Goal: Task Accomplishment & Management: Complete application form

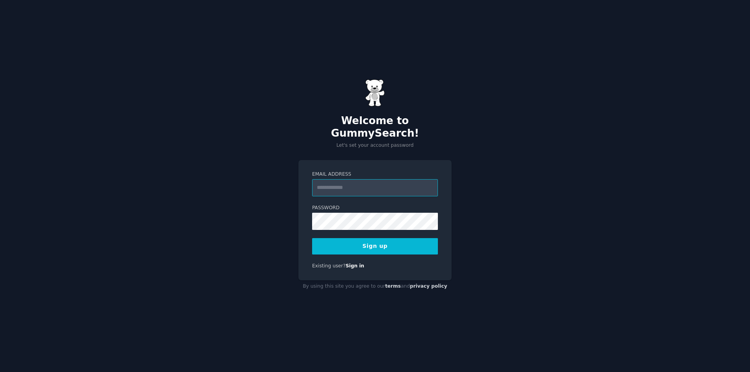
click at [392, 183] on input "Email Address" at bounding box center [375, 187] width 126 height 17
click at [359, 182] on input "Email Address" at bounding box center [375, 187] width 126 height 17
click at [366, 179] on input "Email Address" at bounding box center [375, 187] width 126 height 17
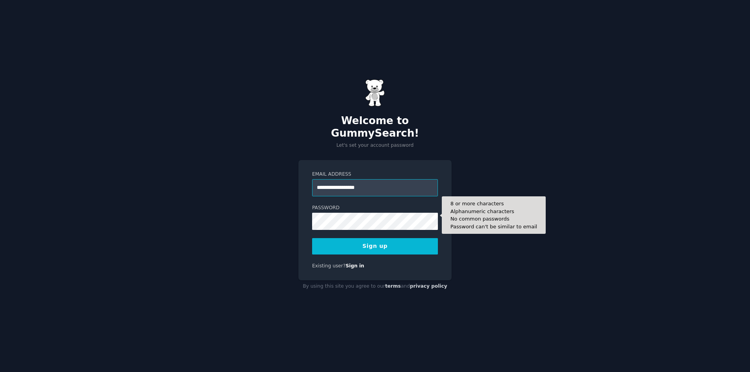
type input "**********"
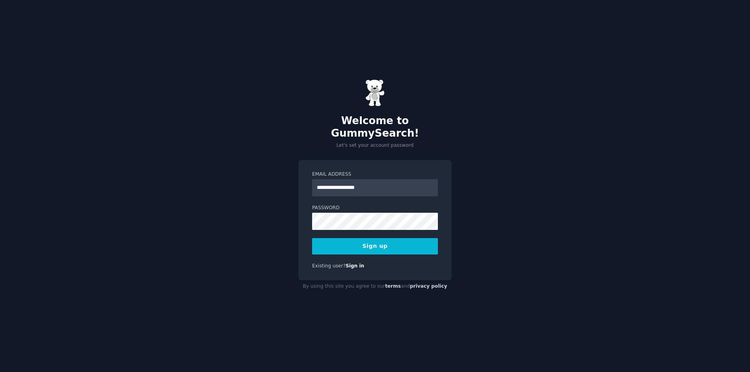
click at [378, 245] on button "Sign up" at bounding box center [375, 246] width 126 height 16
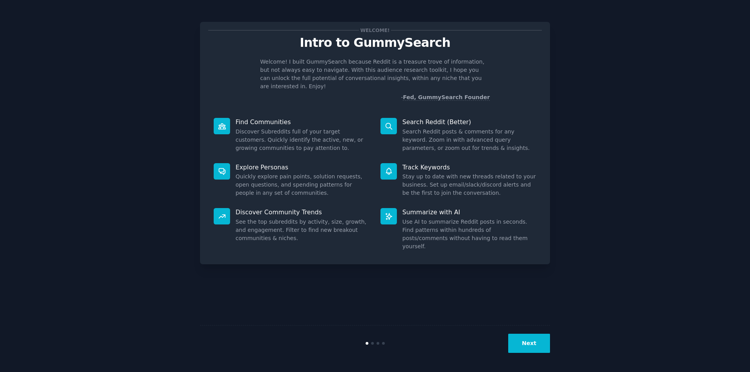
click at [528, 339] on button "Next" at bounding box center [529, 343] width 42 height 19
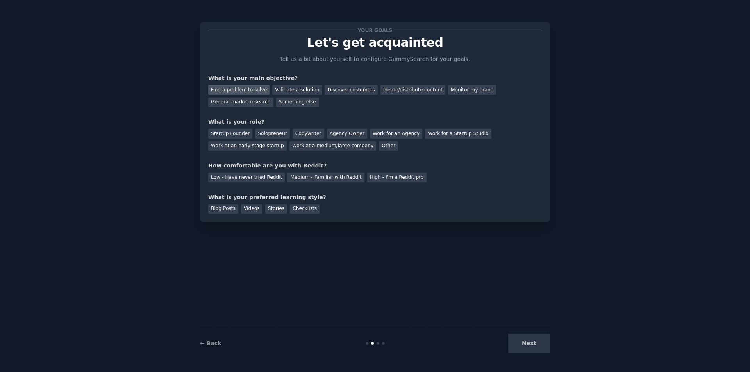
click at [255, 91] on div "Find a problem to solve" at bounding box center [238, 90] width 61 height 10
click at [294, 91] on div "Validate a solution" at bounding box center [297, 90] width 50 height 10
click at [227, 90] on div "Find a problem to solve" at bounding box center [238, 90] width 61 height 10
click at [228, 134] on div "Startup Founder" at bounding box center [230, 134] width 44 height 10
click at [343, 178] on div "Medium - Familiar with Reddit" at bounding box center [325, 178] width 77 height 10
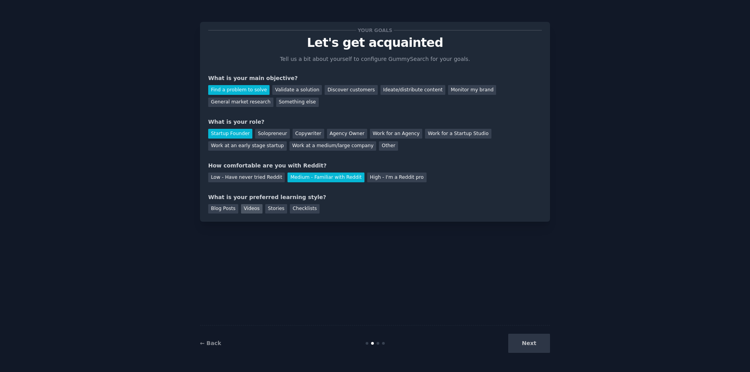
click at [249, 206] on div "Videos" at bounding box center [251, 209] width 21 height 10
click at [522, 349] on button "Next" at bounding box center [529, 343] width 42 height 19
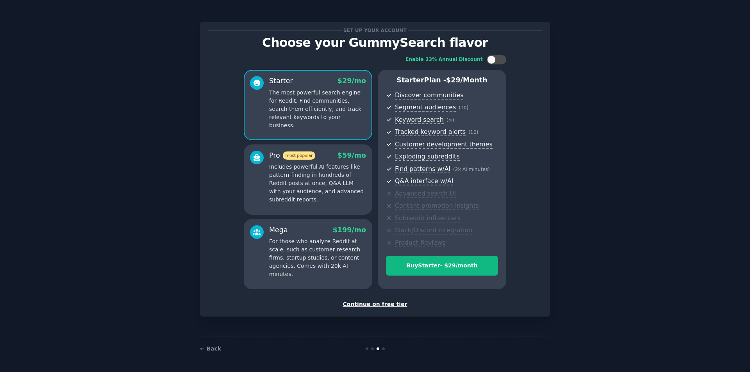
click at [366, 307] on div "Continue on free tier" at bounding box center [374, 304] width 333 height 8
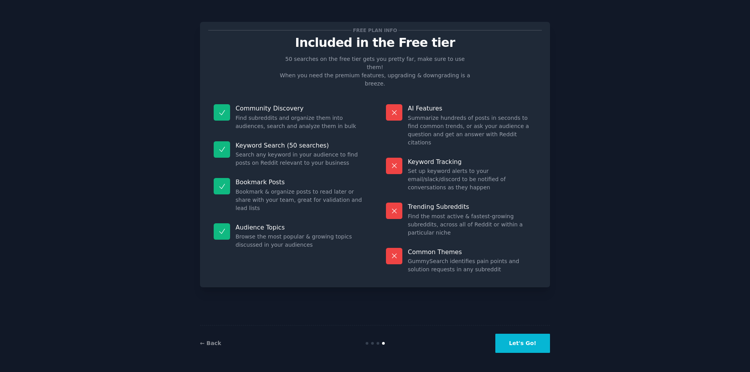
click at [516, 343] on button "Let's Go!" at bounding box center [522, 343] width 55 height 19
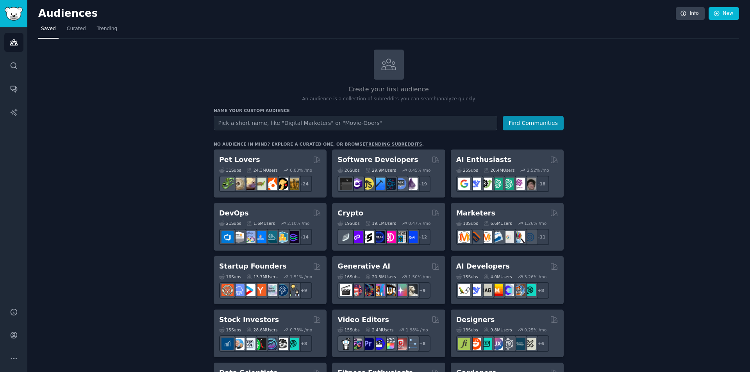
click at [302, 123] on input "text" at bounding box center [355, 123] width 283 height 14
click at [100, 31] on span "Trending" at bounding box center [107, 28] width 20 height 7
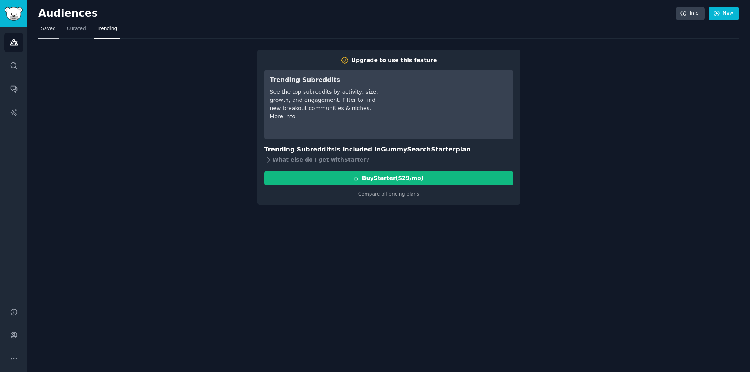
click at [55, 28] on link "Saved" at bounding box center [48, 31] width 20 height 16
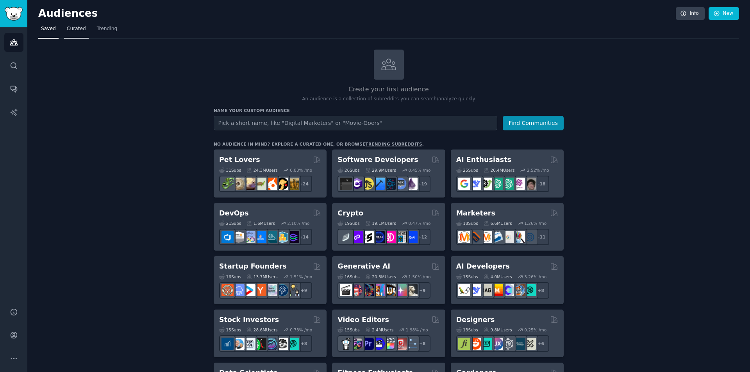
click at [64, 30] on link "Curated" at bounding box center [76, 31] width 25 height 16
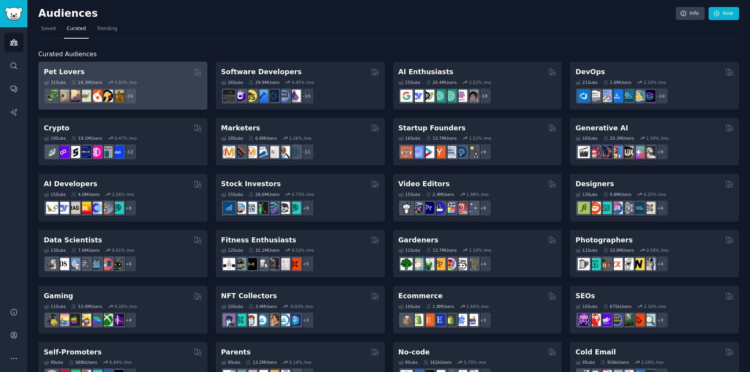
click at [62, 71] on h2 "Pet Lovers" at bounding box center [64, 72] width 41 height 10
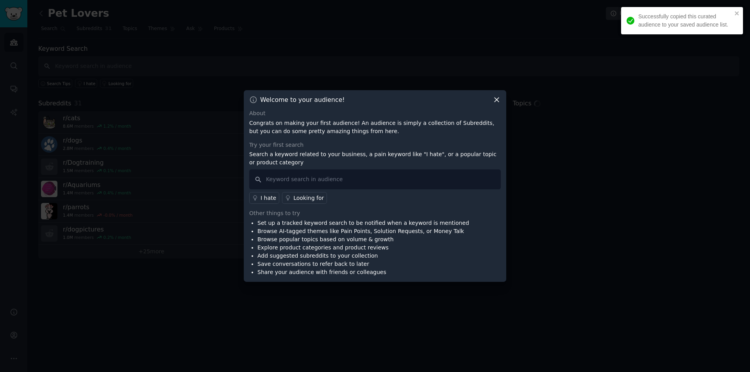
click at [733, 10] on div "Successfully copied this curated audience to your saved audience list." at bounding box center [679, 20] width 110 height 21
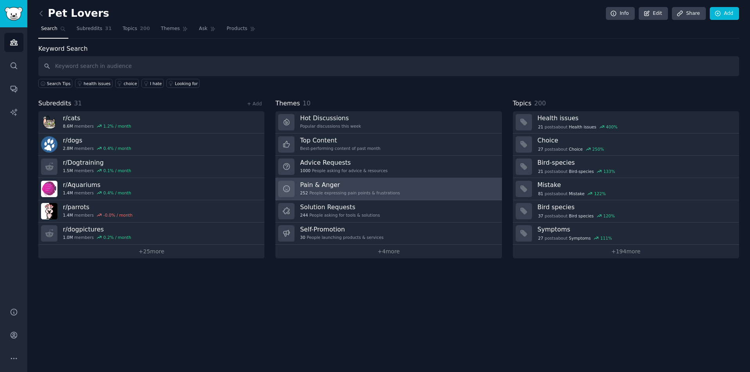
click at [360, 191] on div "252 People expressing pain points & frustrations" at bounding box center [350, 192] width 100 height 5
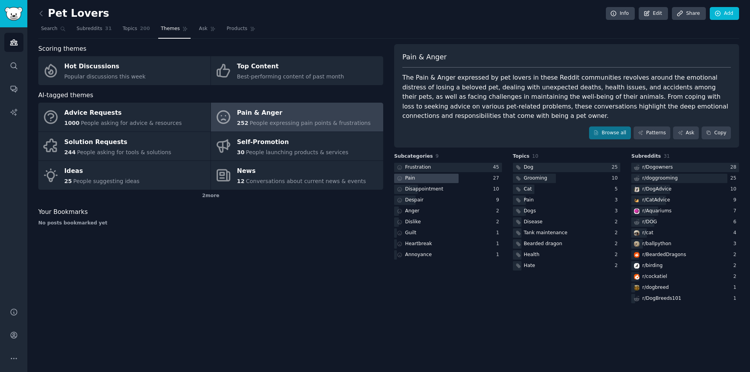
click at [430, 174] on div at bounding box center [426, 179] width 64 height 10
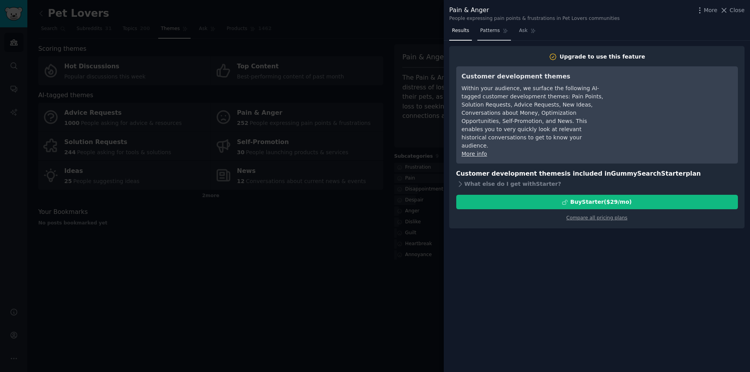
click at [494, 34] on span "Patterns" at bounding box center [490, 30] width 20 height 7
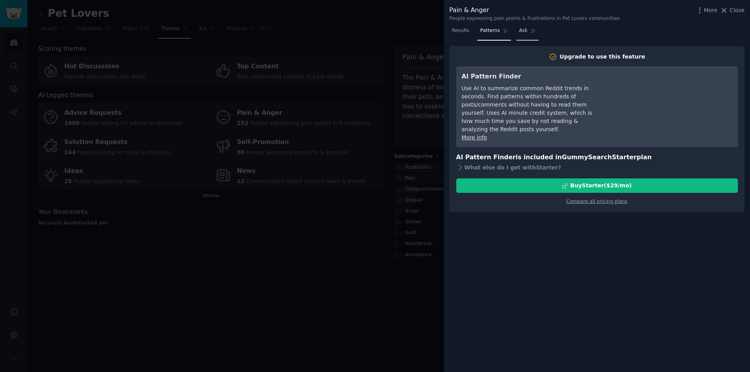
click at [519, 34] on span "Ask" at bounding box center [523, 30] width 9 height 7
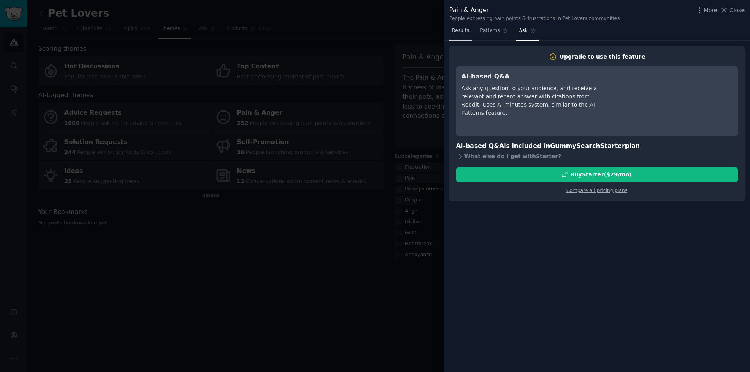
click at [456, 29] on span "Results" at bounding box center [460, 30] width 17 height 7
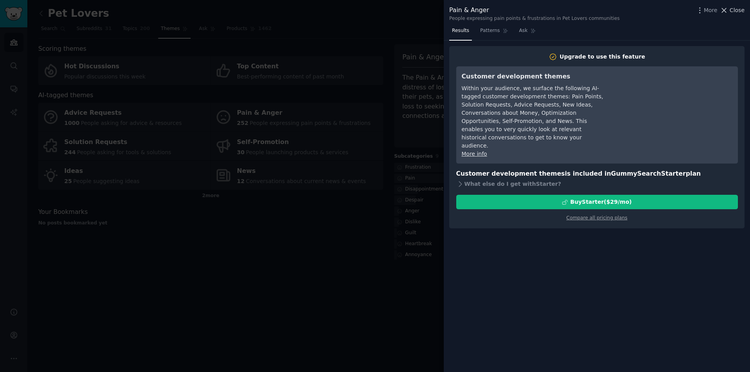
click at [730, 10] on button "Close" at bounding box center [732, 10] width 25 height 8
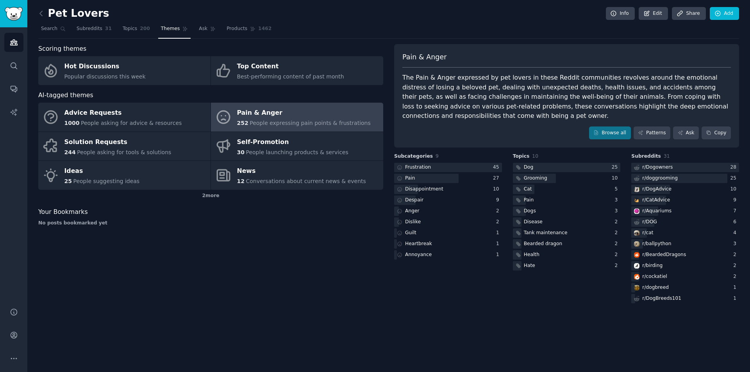
click at [37, 15] on div "Pet Lovers Info Edit Share Add Search Subreddits 31 Topics 200 Themes Ask Produ…" at bounding box center [388, 186] width 722 height 372
click at [123, 30] on span "Topics" at bounding box center [130, 28] width 14 height 7
click at [95, 33] on link "Subreddits 31" at bounding box center [94, 31] width 41 height 16
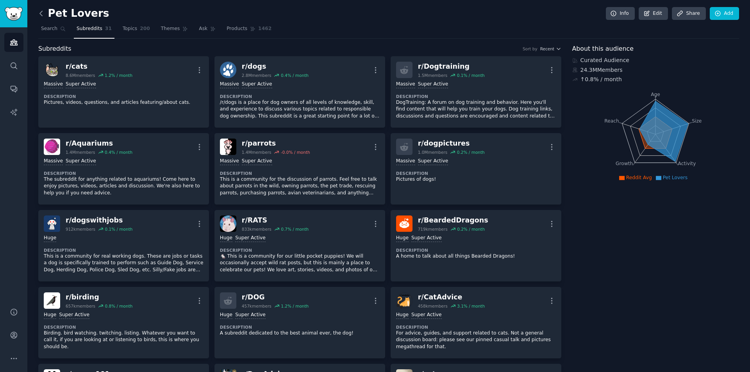
click at [43, 14] on icon at bounding box center [41, 13] width 8 height 8
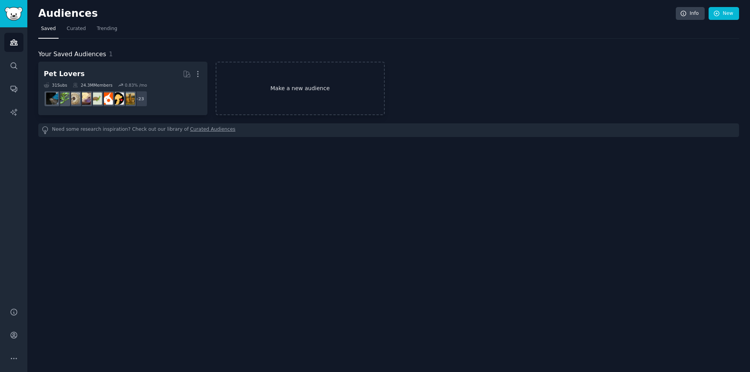
click at [255, 79] on link "Make a new audience" at bounding box center [300, 88] width 169 height 53
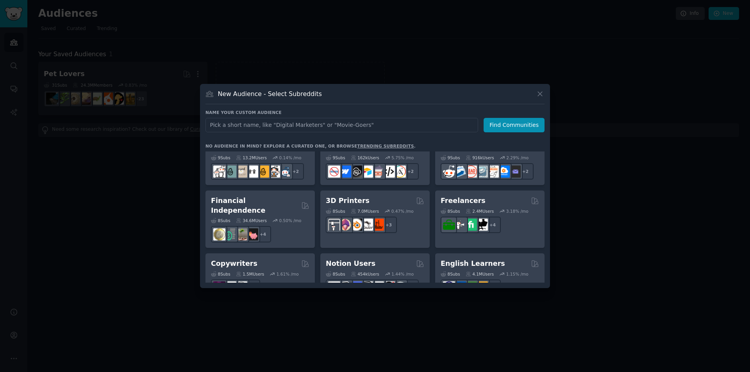
scroll to position [429, 0]
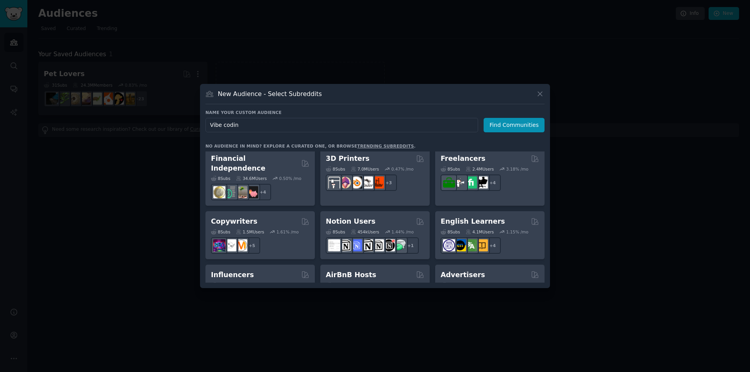
type input "Vibe coding"
click button "Find Communities" at bounding box center [513, 125] width 61 height 14
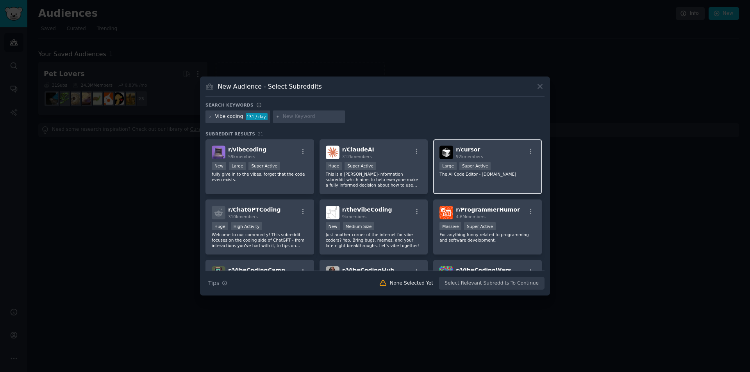
click at [470, 153] on span "r/ cursor" at bounding box center [468, 149] width 24 height 6
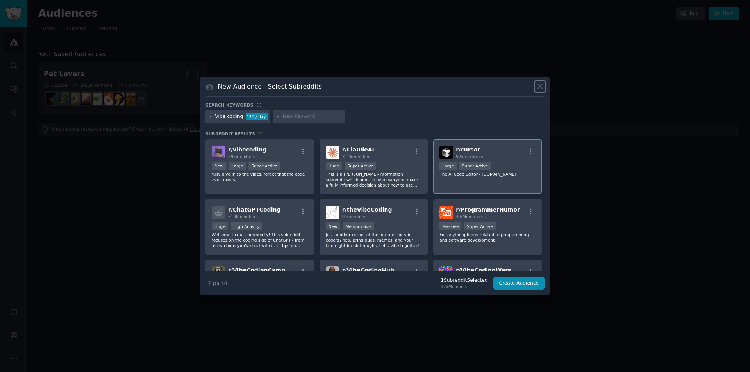
click at [542, 86] on icon at bounding box center [540, 86] width 8 height 8
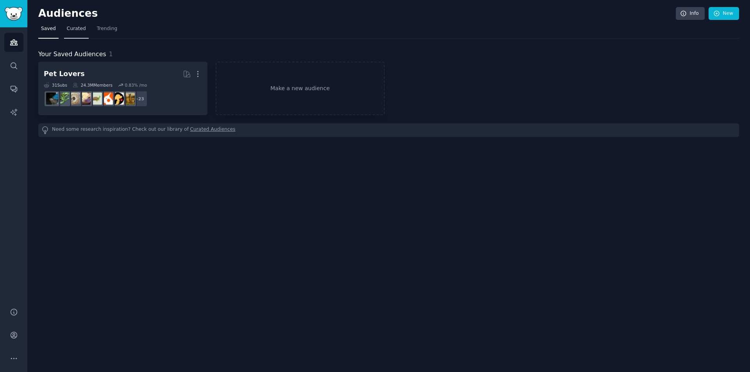
click at [67, 32] on span "Curated" at bounding box center [76, 28] width 19 height 7
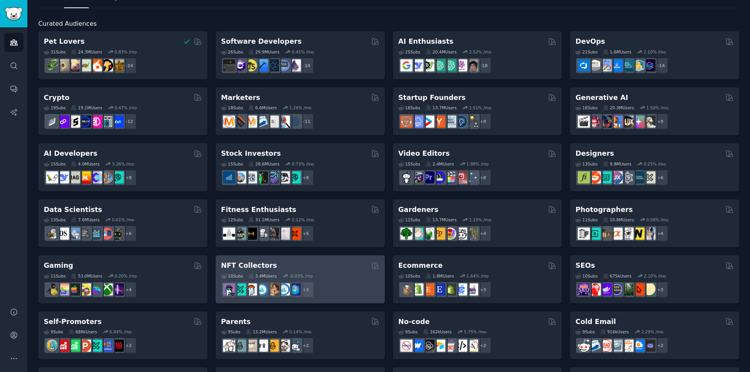
scroll to position [39, 0]
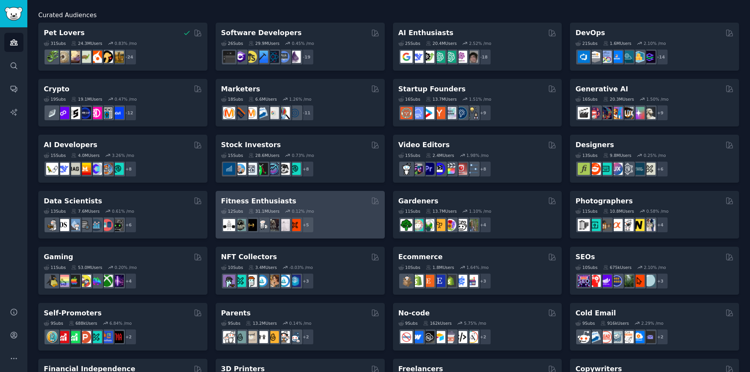
click at [267, 200] on h2 "Fitness Enthusiasts" at bounding box center [258, 201] width 75 height 10
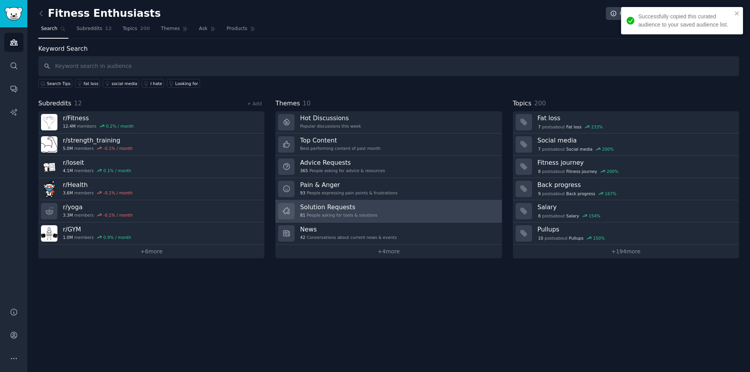
click at [318, 215] on div "81 People asking for tools & solutions" at bounding box center [338, 214] width 77 height 5
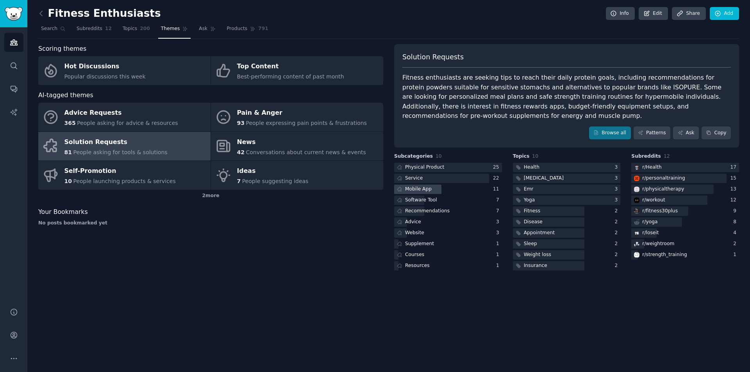
click at [440, 191] on div at bounding box center [417, 190] width 47 height 10
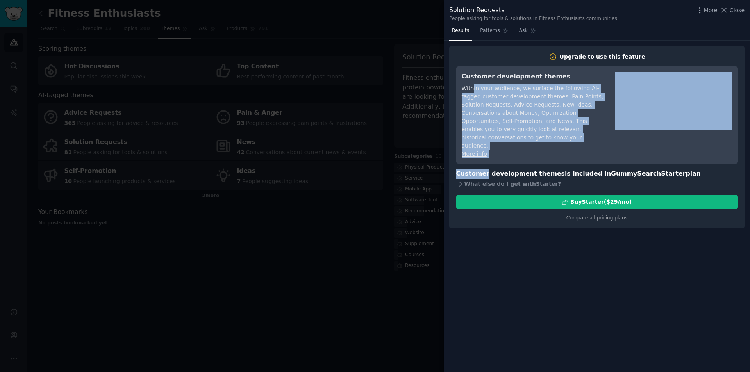
drag, startPoint x: 472, startPoint y: 87, endPoint x: 484, endPoint y: 163, distance: 76.6
click at [483, 159] on div "Upgrade to use this feature Customer development themes Within your audience, w…" at bounding box center [597, 137] width 282 height 169
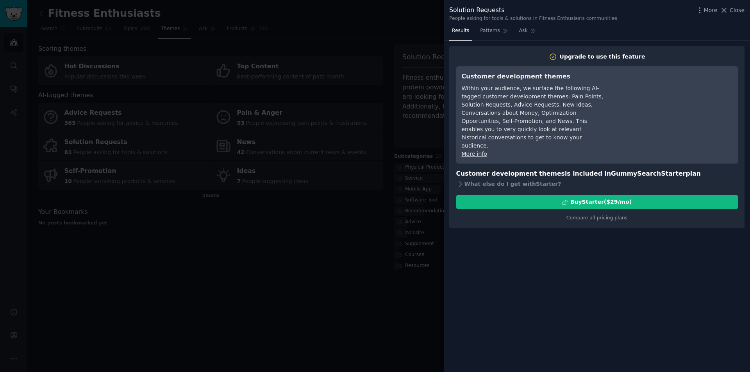
click at [472, 303] on div "Results Patterns Ask Upgrade to use this feature Customer development themes Wi…" at bounding box center [597, 199] width 306 height 348
